Goal: Task Accomplishment & Management: Use online tool/utility

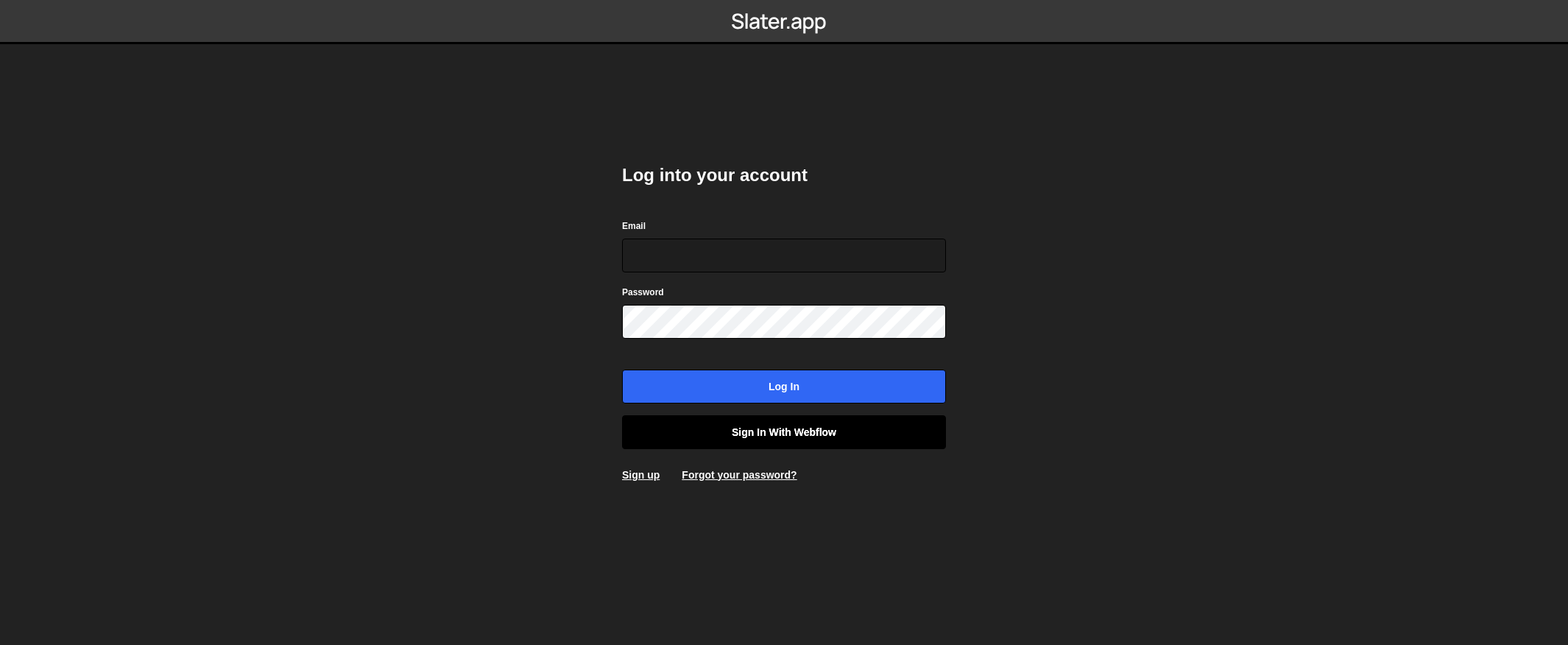
type input "contact@muratdesigns.com"
click at [790, 432] on link "Sign in with Webflow" at bounding box center [784, 432] width 324 height 34
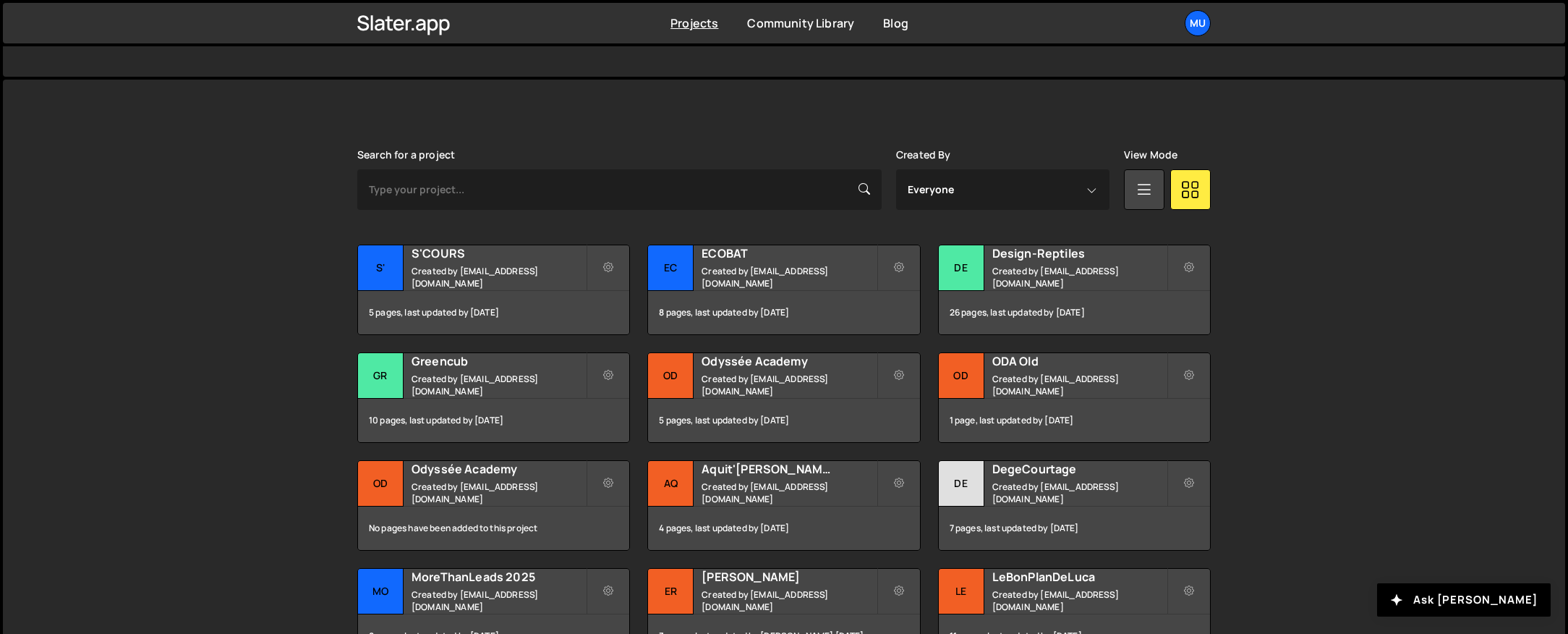
click at [273, 370] on div "Slater is designed for desktop use. Please use a larger screen to access the fu…" at bounding box center [784, 425] width 1562 height 691
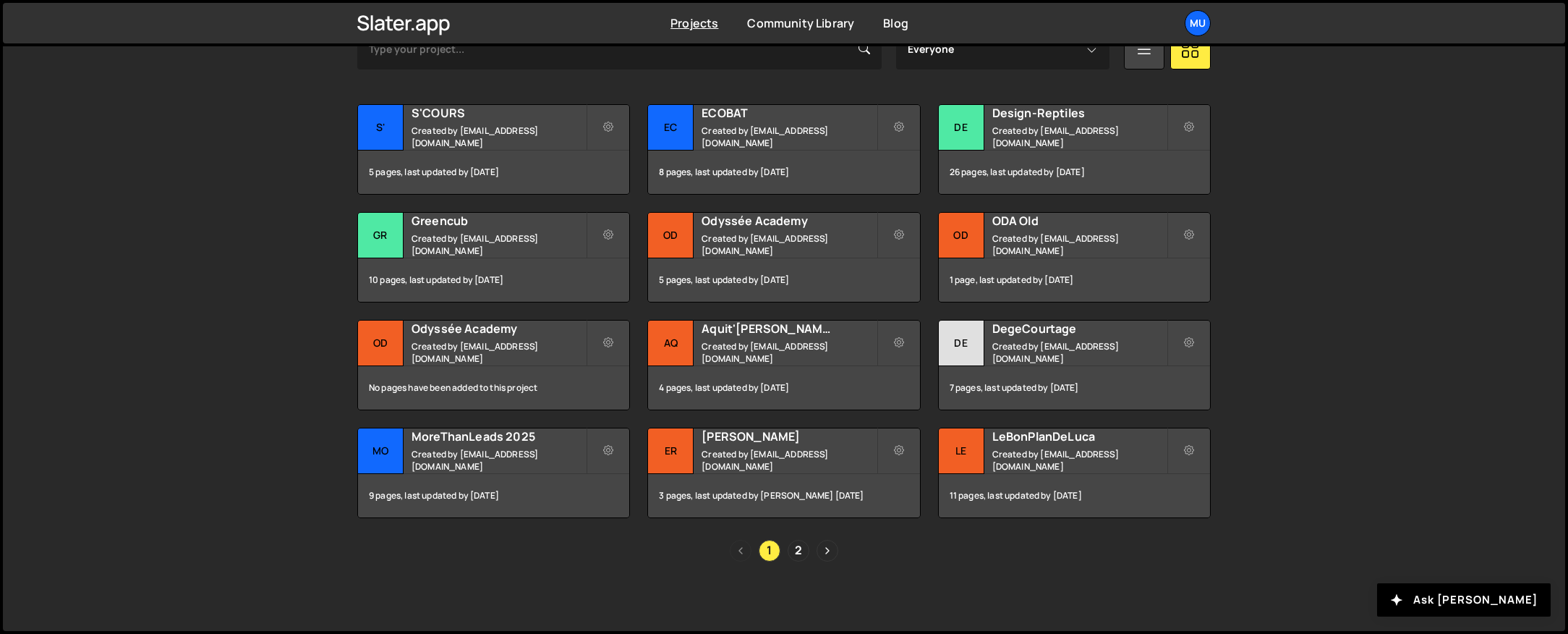
click at [271, 360] on div "Slater is designed for desktop use. Please use a larger screen to access the fu…" at bounding box center [784, 285] width 1562 height 691
click at [737, 337] on h2 "Aquit'Armes" at bounding box center [788, 329] width 175 height 16
click at [1046, 136] on small "Created by muratdesigns1@gmail.com" at bounding box center [1079, 136] width 175 height 25
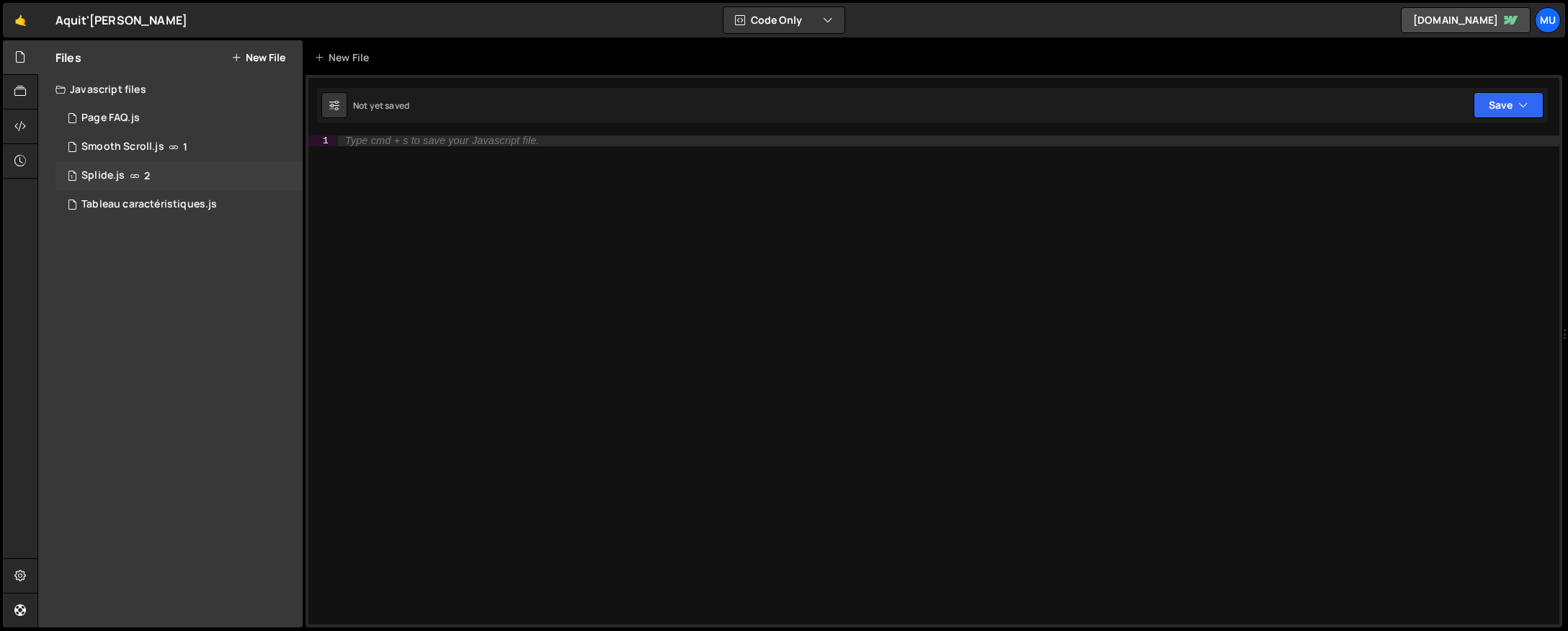
click at [149, 177] on div "1 Splide.js 2" at bounding box center [179, 175] width 247 height 29
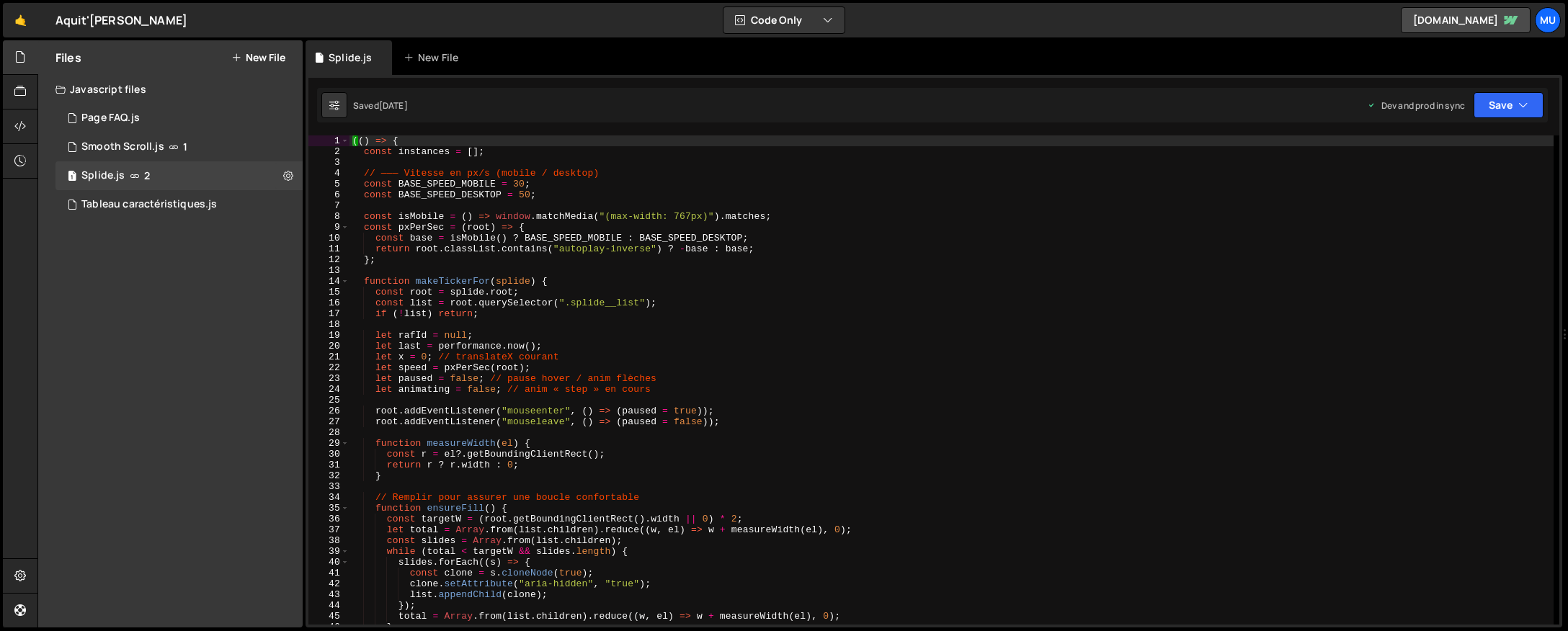
click at [489, 260] on div "(( ) => { const instances = [ ] ; // ——— Vitesse en px/s (mobile / desktop) con…" at bounding box center [952, 391] width 1204 height 510
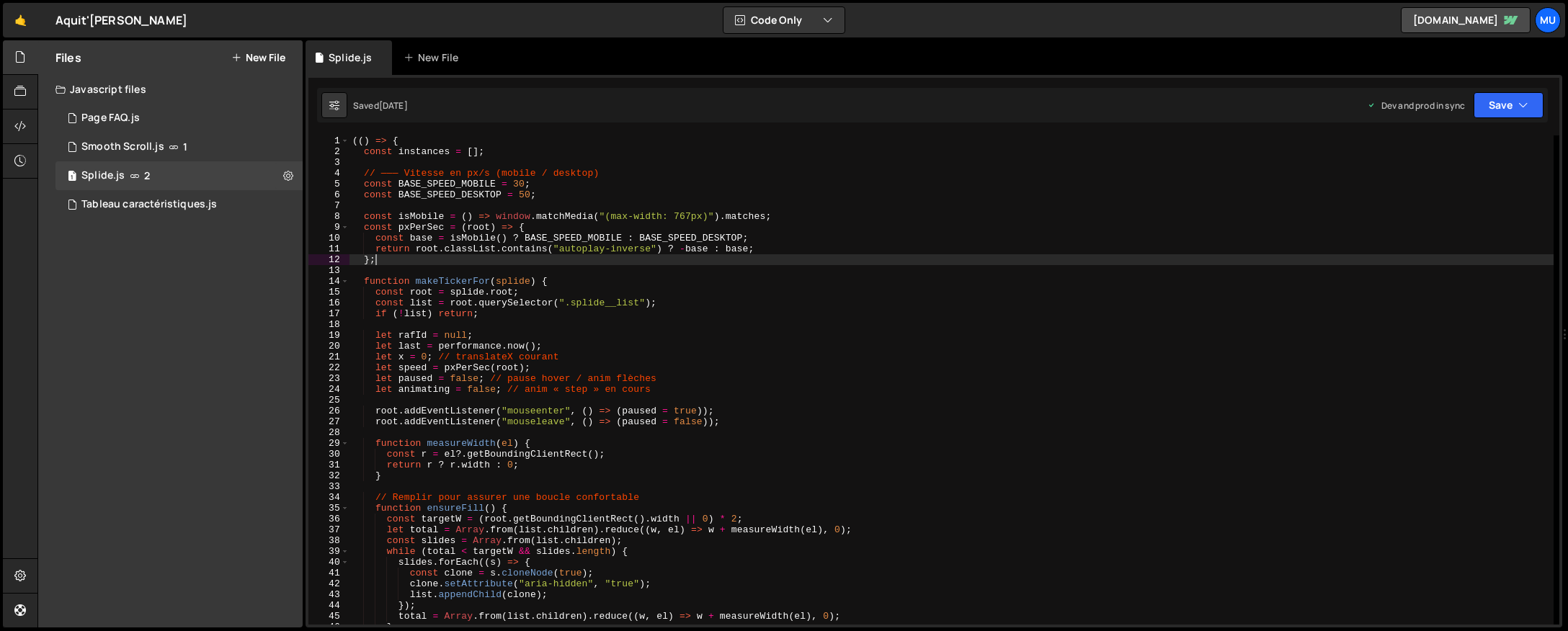
type textarea "})();"
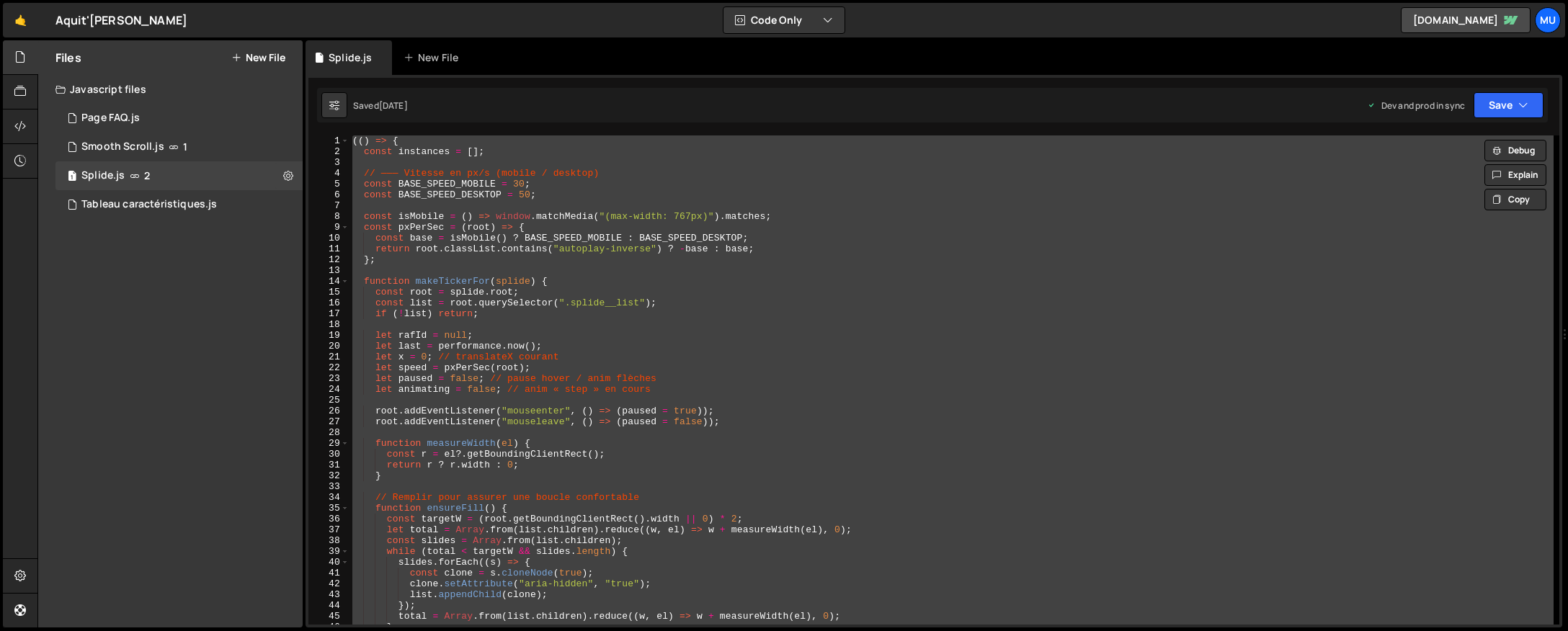
paste textarea
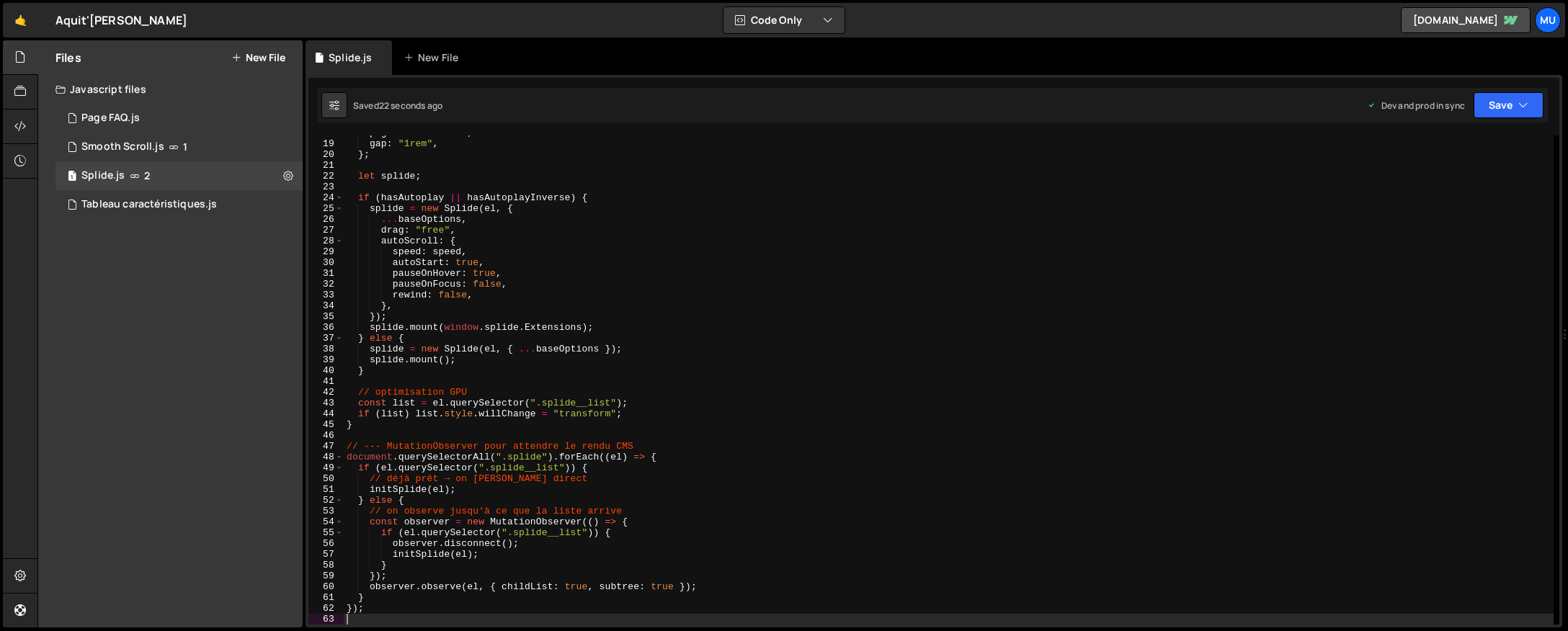
click at [687, 369] on div "pagination : false , gap : "1rem" , } ; let splide ; if ( hasAutoplay || hasAut…" at bounding box center [948, 383] width 1210 height 510
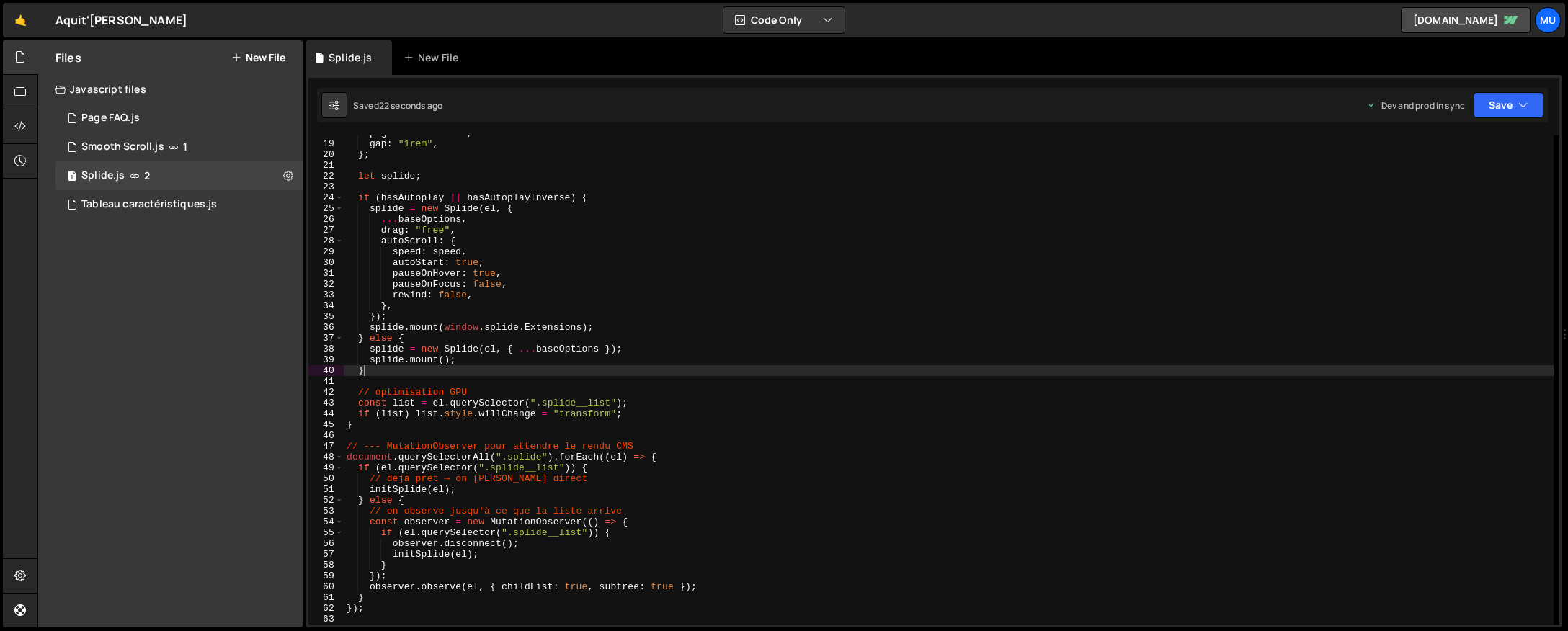
type textarea "});"
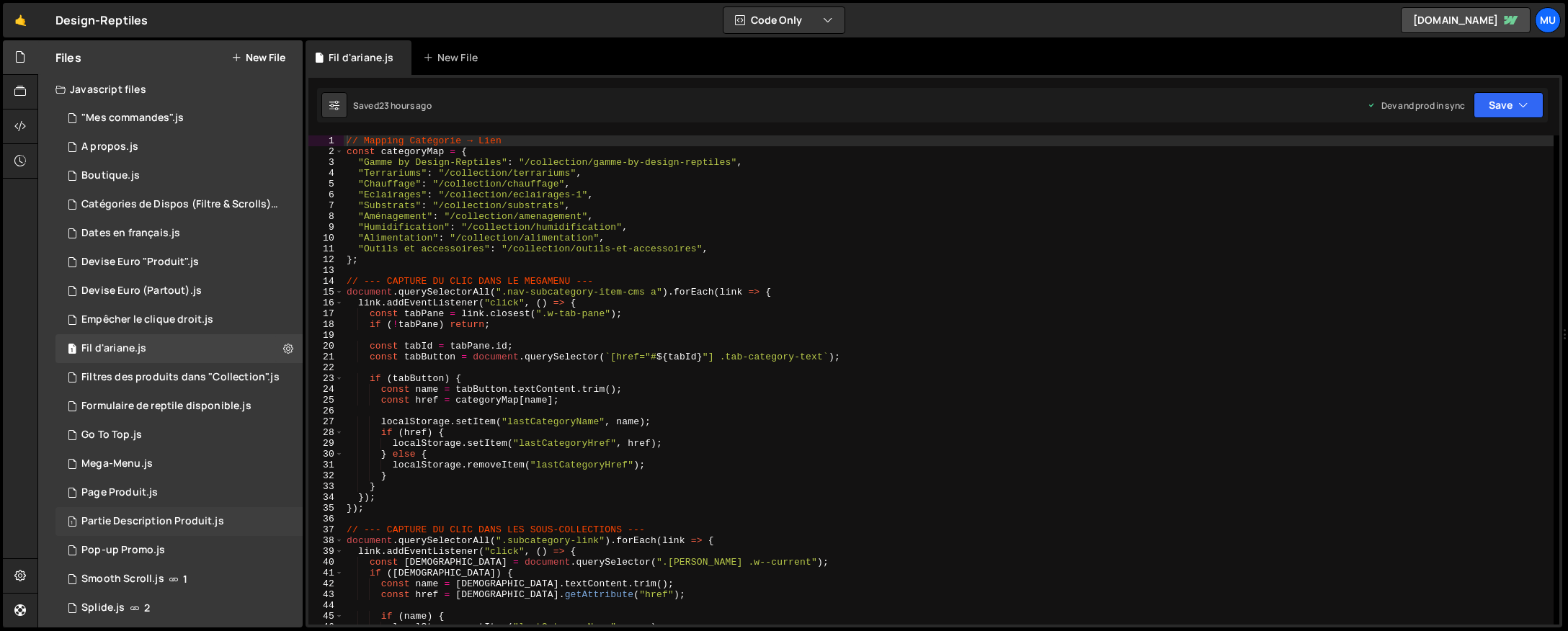
scroll to position [183, 0]
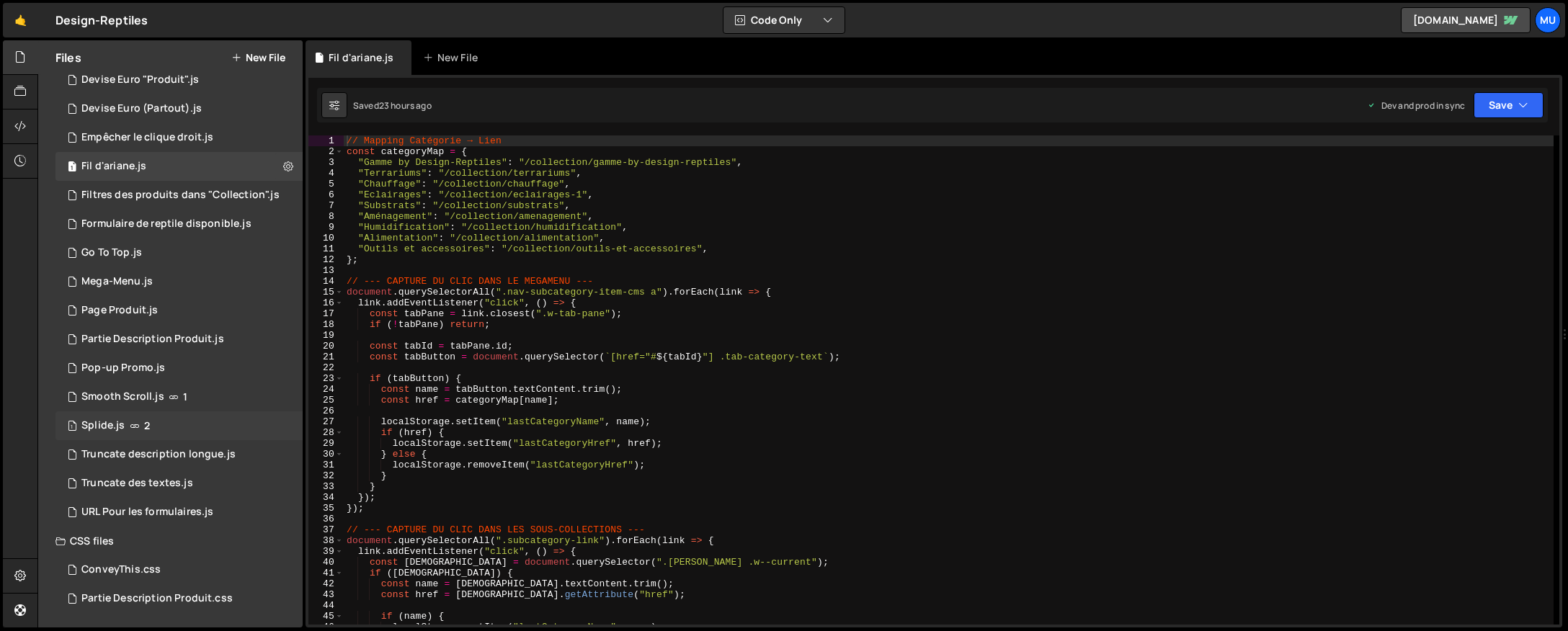
click at [174, 411] on div "1 Splide.js 2" at bounding box center [179, 425] width 247 height 29
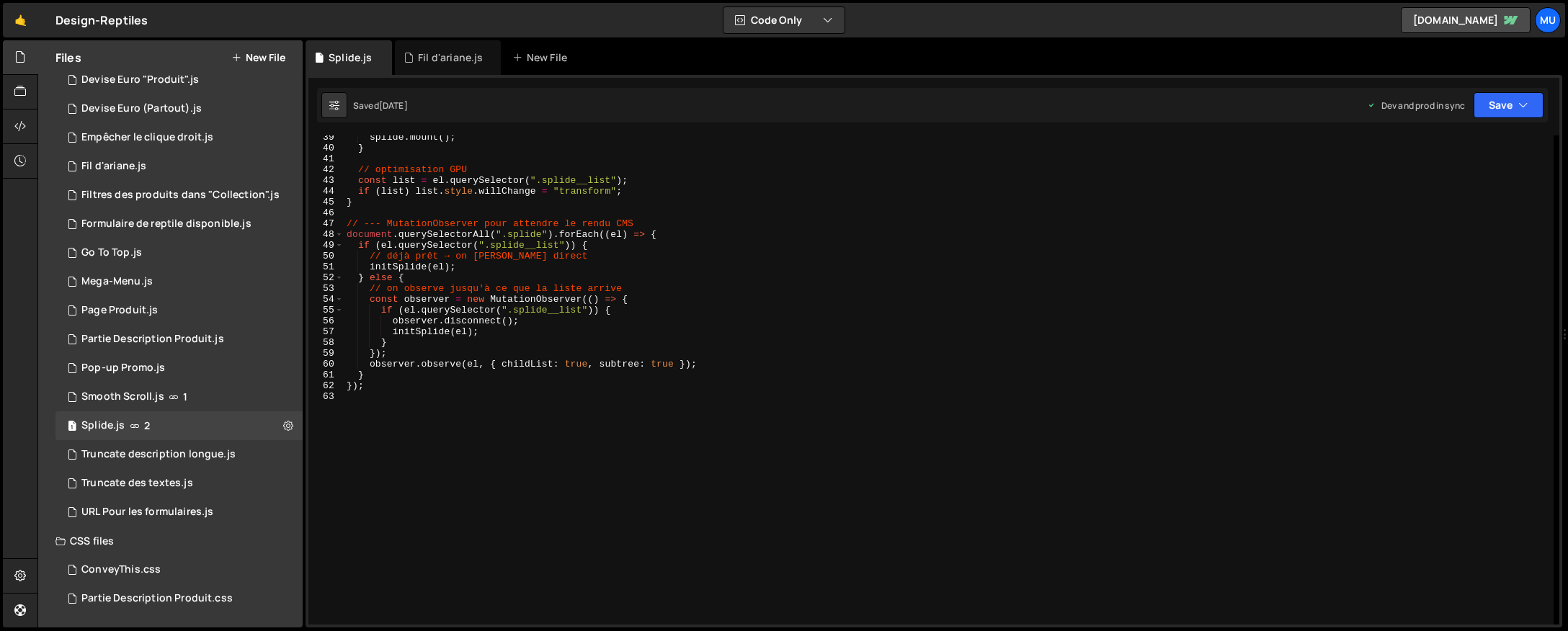
scroll to position [155, 0]
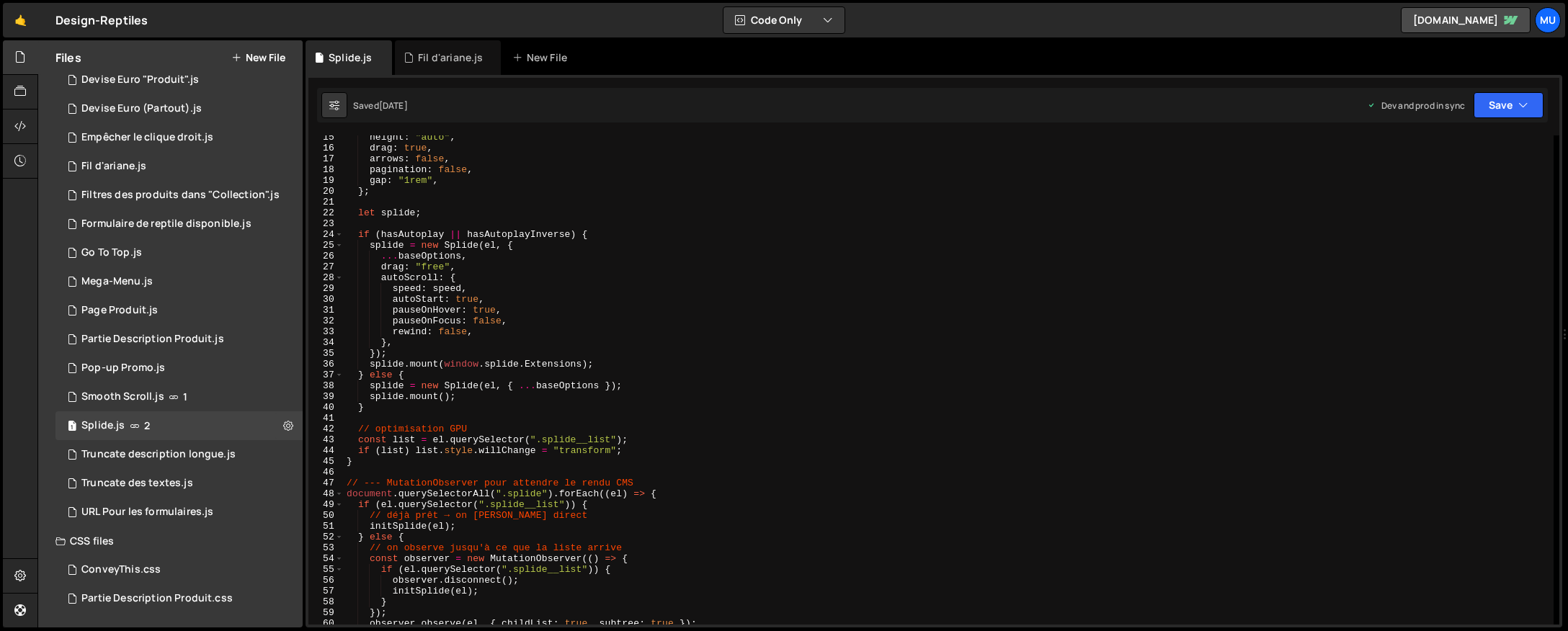
type textarea "splide.mount(window.splide.Extensions);"
click at [667, 361] on div "height : "auto" , drag : true , arrows : false , pagination : false , gap : "1r…" at bounding box center [948, 387] width 1210 height 510
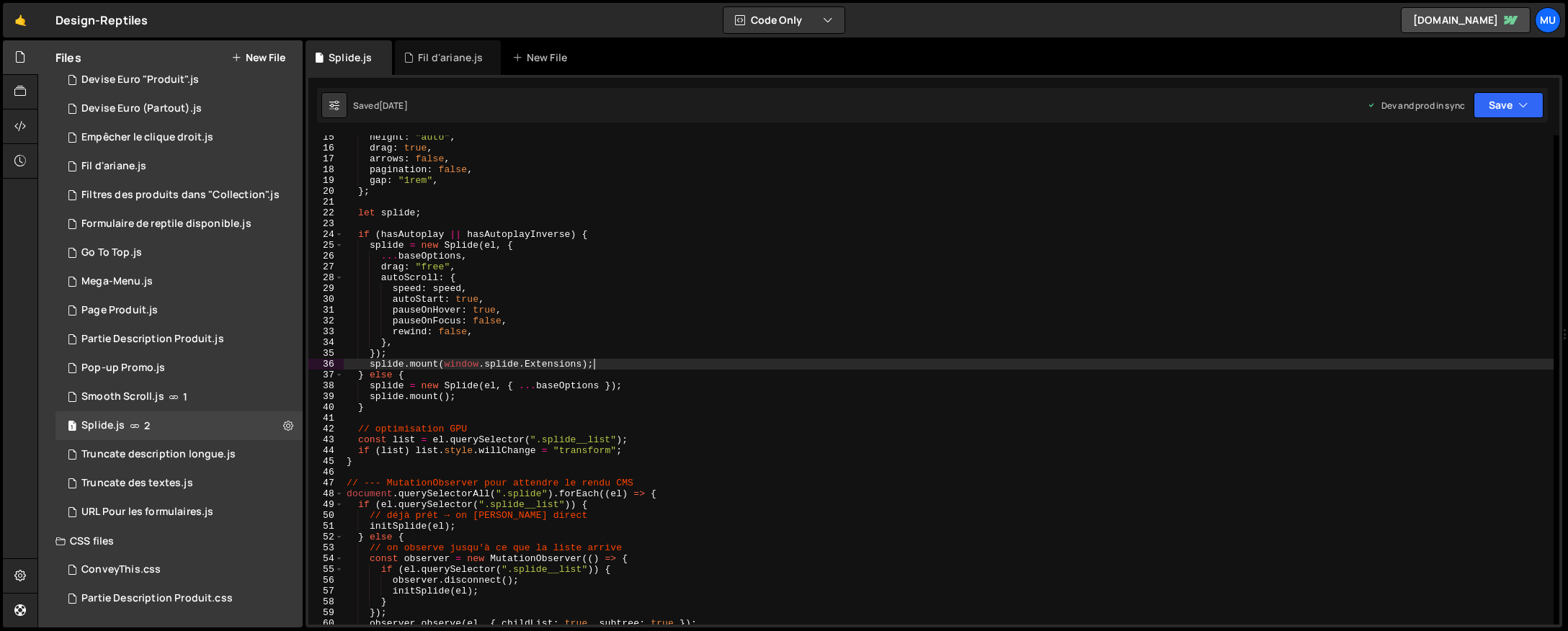
scroll to position [0, 0]
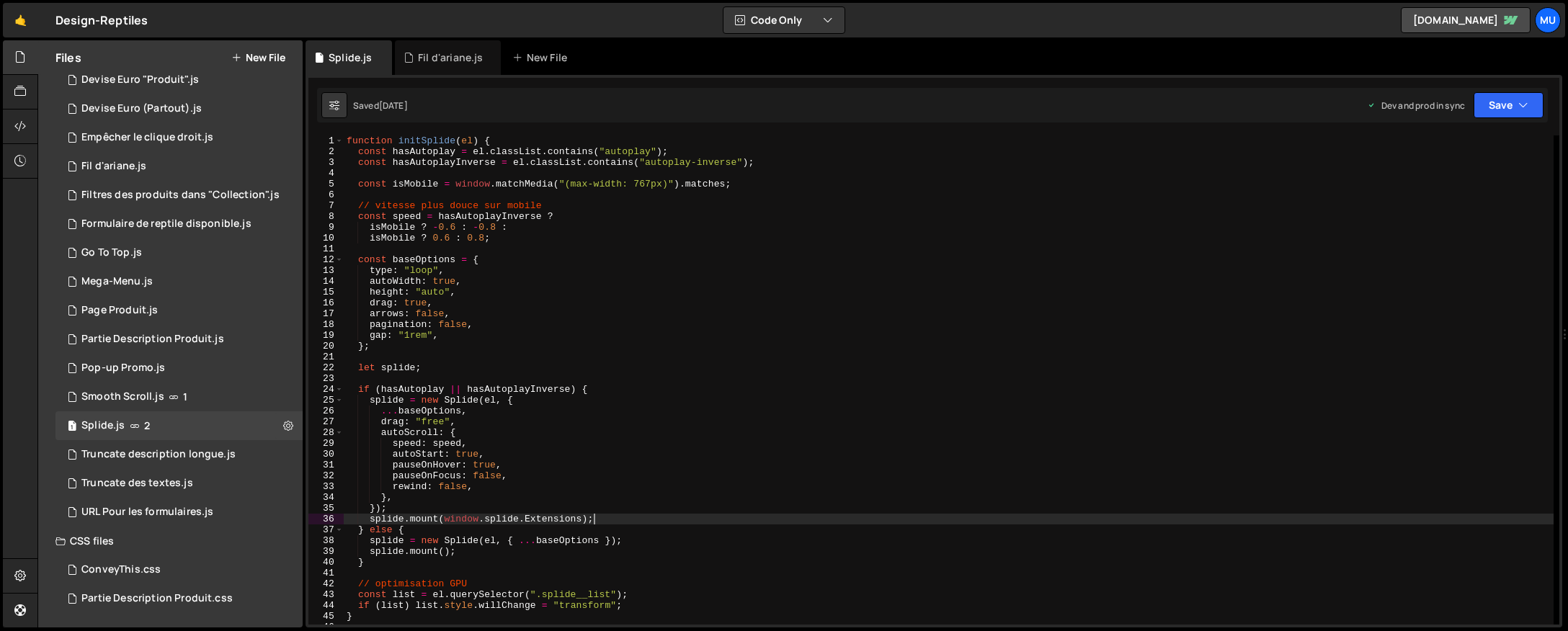
click at [667, 361] on div "function initSplide ( el ) { const hasAutoplay = el . classList . contains ( "a…" at bounding box center [948, 391] width 1210 height 510
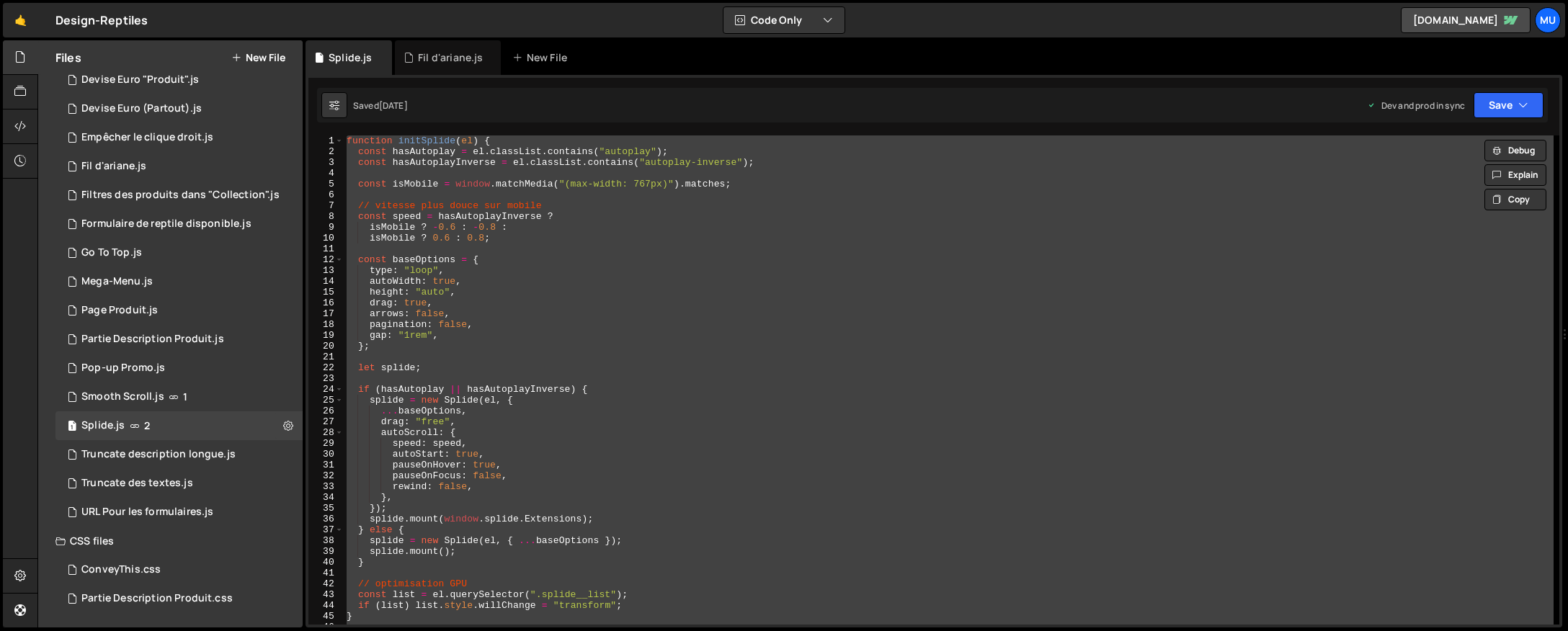
click at [716, 304] on div "function initSplide ( el ) { const hasAutoplay = el . classList . contains ( "a…" at bounding box center [948, 380] width 1210 height 489
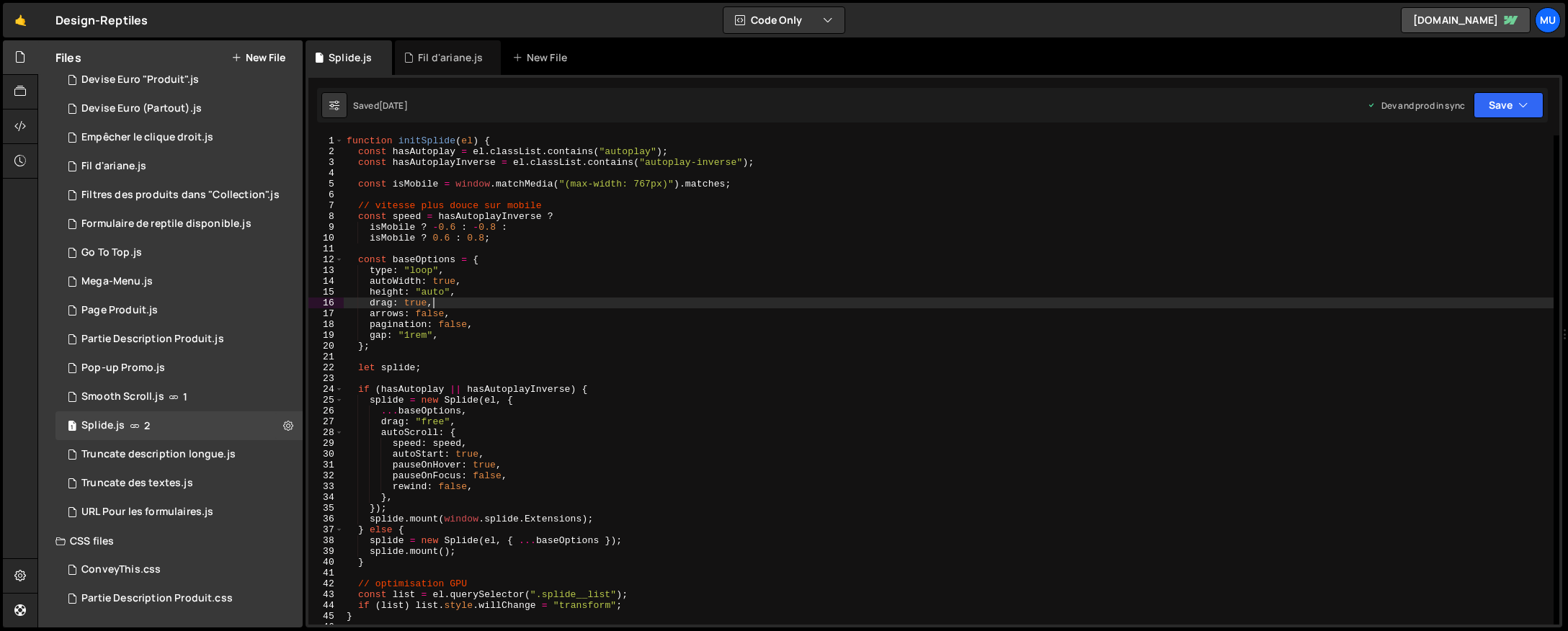
click at [612, 343] on div "function initSplide ( el ) { const hasAutoplay = el . classList . contains ( "a…" at bounding box center [948, 391] width 1210 height 510
type textarea "};"
